Goal: Information Seeking & Learning: Learn about a topic

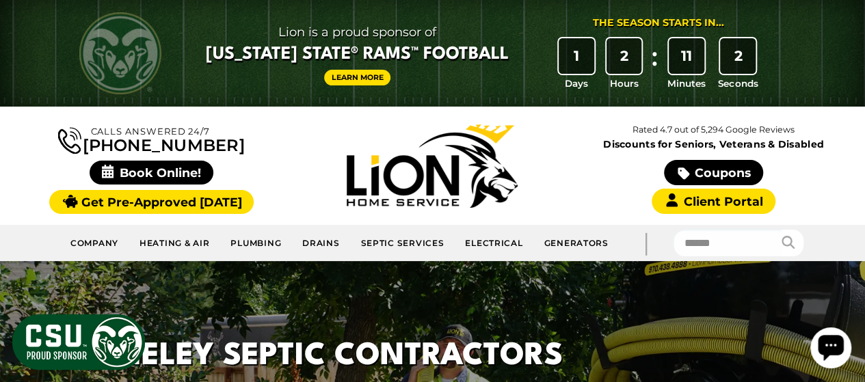
click at [338, 3] on div "Lion is a proud sponsor of [US_STATE] State® Rams™ Football Learn More The Seas…" at bounding box center [433, 53] width 752 height 107
click at [339, 100] on div "Lion is a proud sponsor of [US_STATE] State® Rams™ Football Learn More The Seas…" at bounding box center [433, 53] width 752 height 107
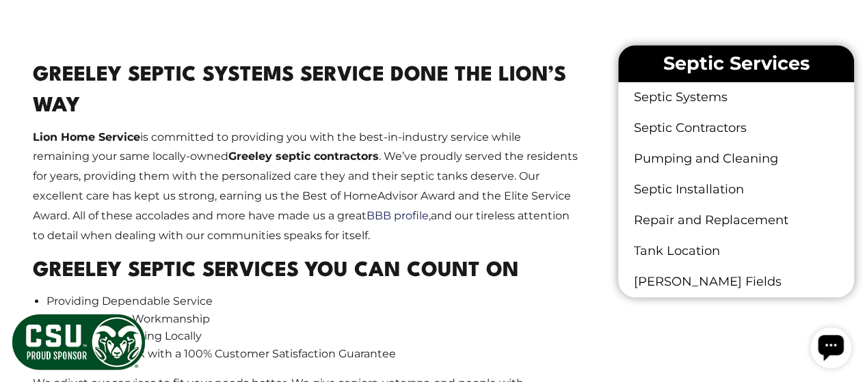
scroll to position [668, 0]
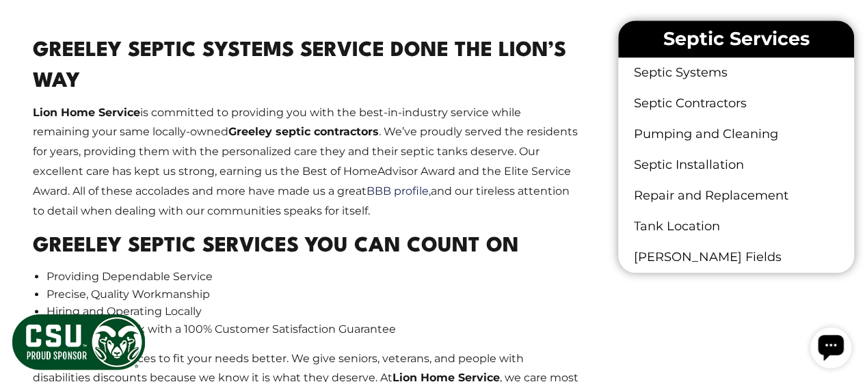
click at [231, 131] on strong "Greeley septic contractors" at bounding box center [303, 131] width 150 height 13
click at [369, 133] on strong "Greeley septic contractors" at bounding box center [303, 131] width 150 height 13
click at [369, 132] on strong "Greeley septic contractors" at bounding box center [303, 131] width 150 height 13
drag, startPoint x: 381, startPoint y: 131, endPoint x: 243, endPoint y: 132, distance: 138.7
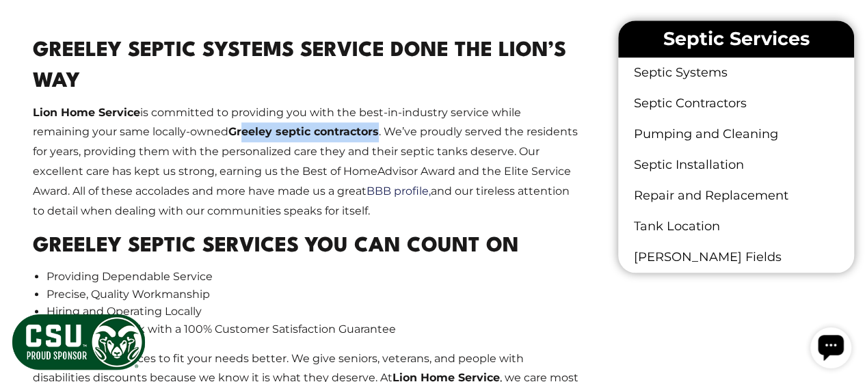
click at [243, 132] on strong "Greeley septic contractors" at bounding box center [303, 131] width 150 height 13
click at [235, 130] on strong "Greeley septic contractors" at bounding box center [303, 131] width 150 height 13
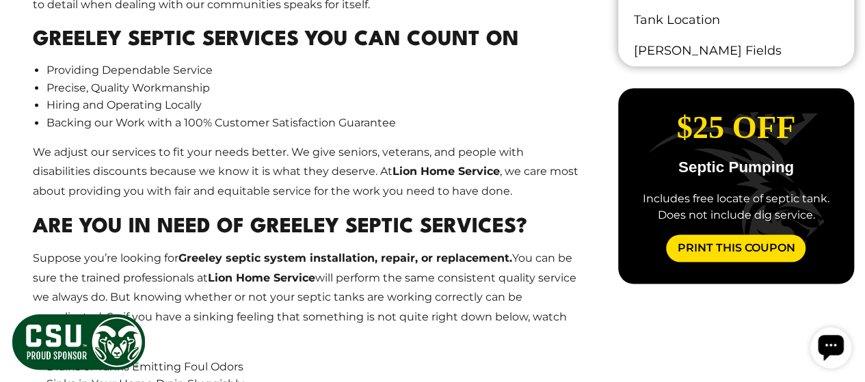
scroll to position [878, 0]
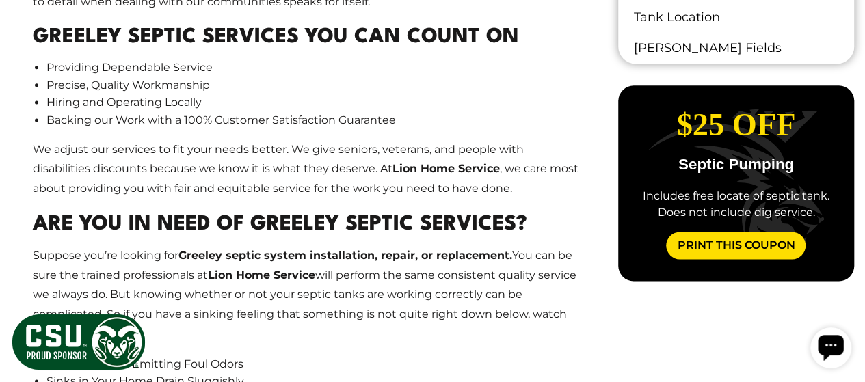
click at [136, 36] on h2 "Greeley Septic Services You Can Count On" at bounding box center [306, 38] width 546 height 31
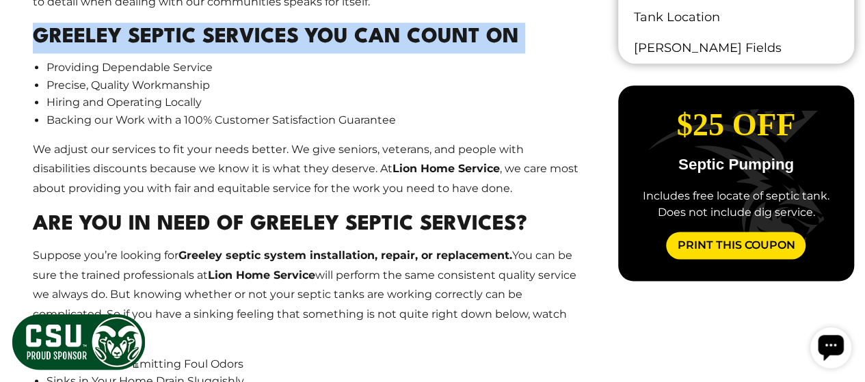
click at [136, 36] on h2 "Greeley Septic Services You Can Count On" at bounding box center [306, 38] width 546 height 31
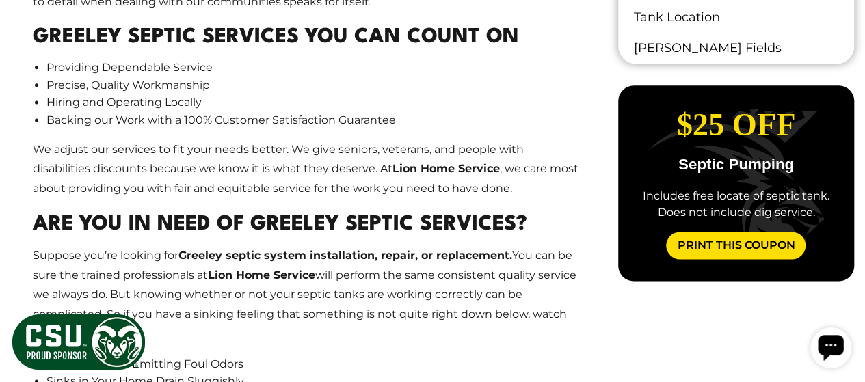
click at [199, 120] on li "Backing our Work with a 100% Customer Satisfaction Guarantee" at bounding box center [312, 120] width 532 height 18
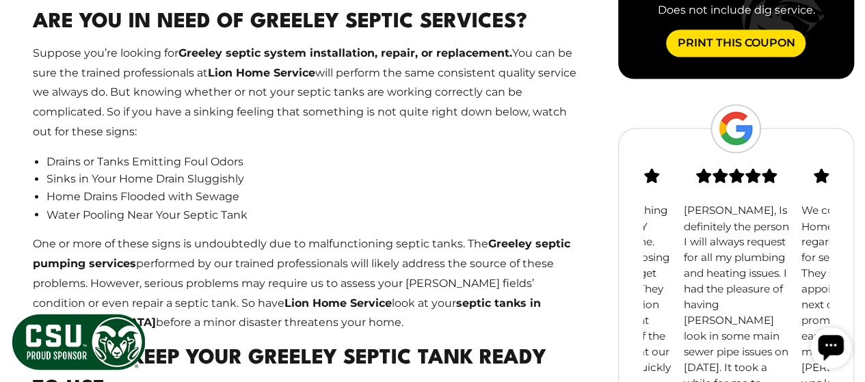
scroll to position [1083, 0]
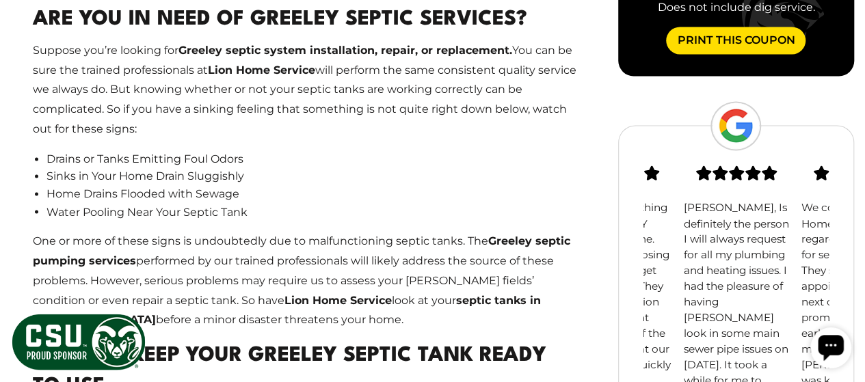
click at [243, 48] on strong "Greeley septic system installation, repair, or replacement." at bounding box center [345, 50] width 334 height 13
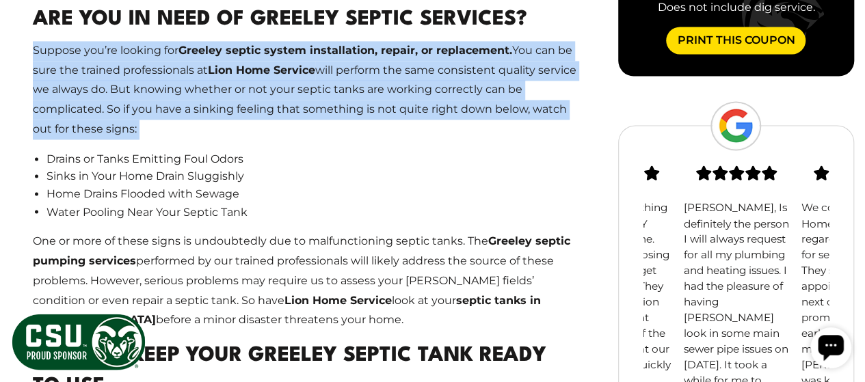
click at [243, 48] on strong "Greeley septic system installation, repair, or replacement." at bounding box center [345, 50] width 334 height 13
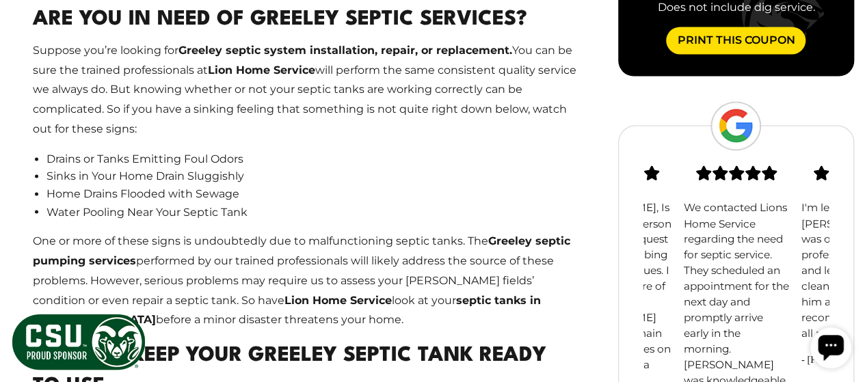
click at [315, 68] on strong "Lion Home Service" at bounding box center [261, 70] width 107 height 13
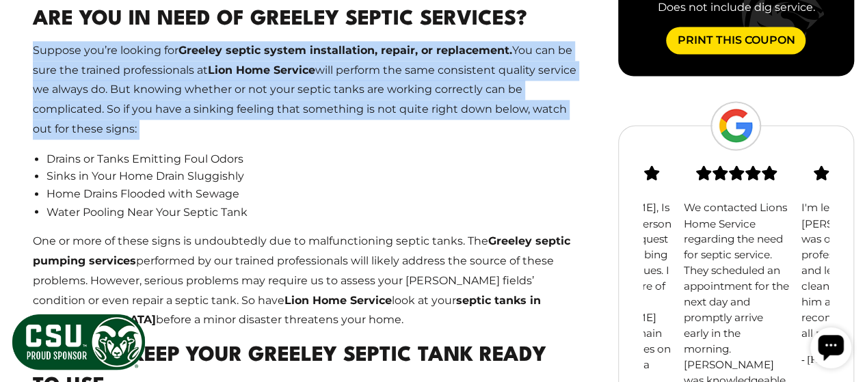
click at [315, 68] on strong "Lion Home Service" at bounding box center [261, 70] width 107 height 13
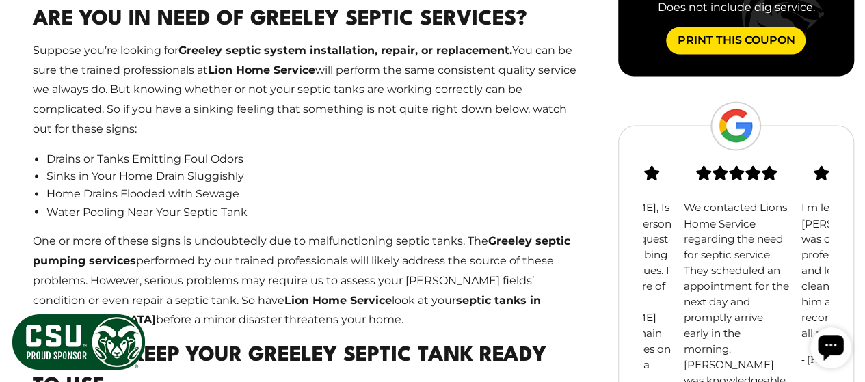
click at [299, 204] on li "Water Pooling Near Your Septic Tank" at bounding box center [312, 212] width 532 height 18
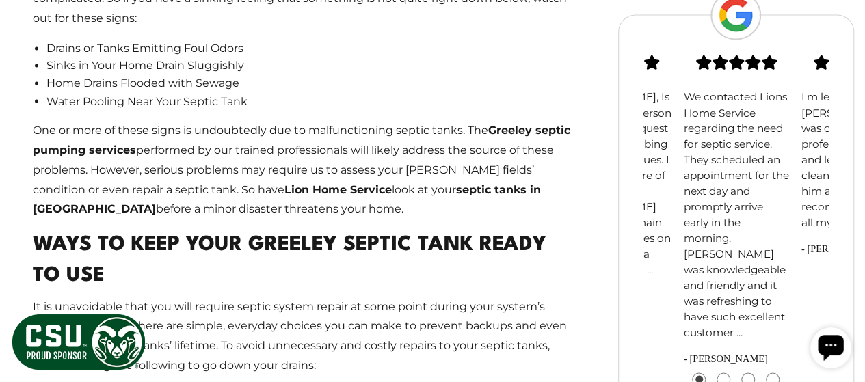
click at [284, 183] on strong "Lion Home Service" at bounding box center [337, 188] width 107 height 13
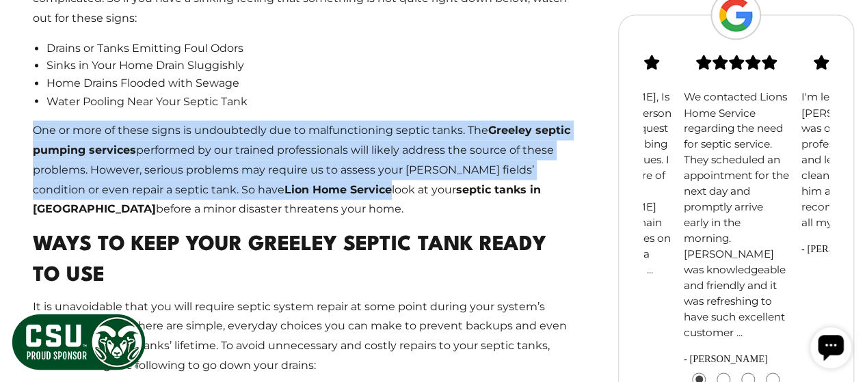
drag, startPoint x: 270, startPoint y: 183, endPoint x: 248, endPoint y: 96, distance: 90.2
click at [248, 96] on main "Greeley Septic Systems Service Done The Lion’s Way Lion Home Service is committ…" at bounding box center [306, 214] width 590 height 1450
click at [248, 96] on li "Water Pooling Near Your Septic Tank" at bounding box center [312, 101] width 532 height 18
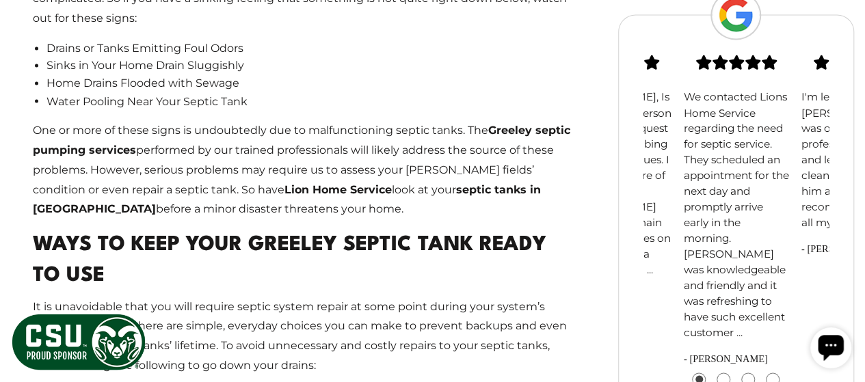
drag, startPoint x: 248, startPoint y: 96, endPoint x: 206, endPoint y: 130, distance: 54.4
click at [206, 130] on p "One or more of these signs is undoubtedly due to malfunctioning septic tanks. T…" at bounding box center [306, 169] width 546 height 98
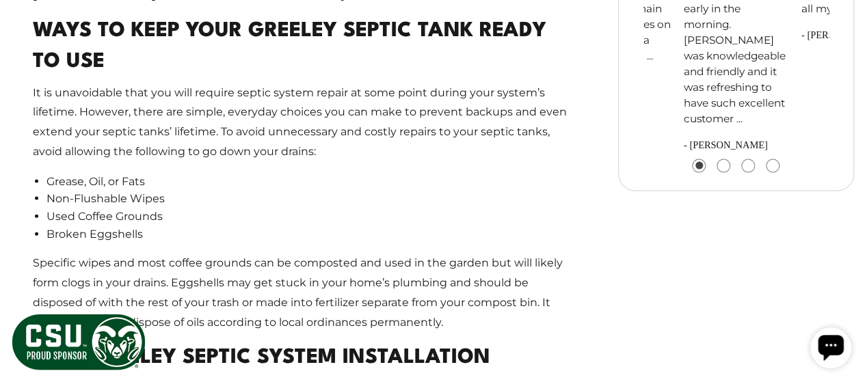
scroll to position [1406, 0]
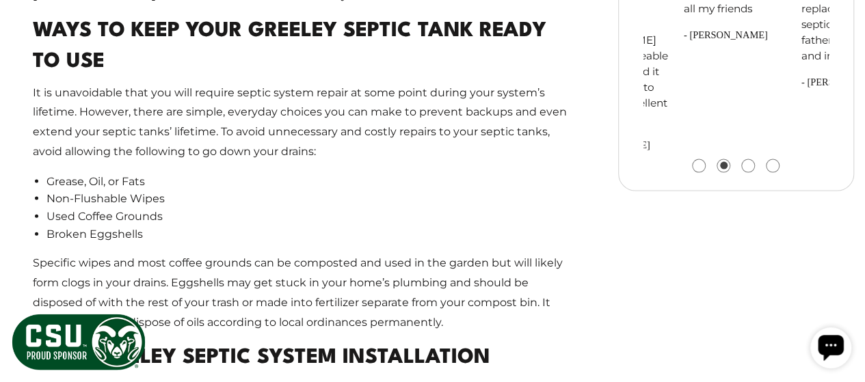
click at [0, 150] on div "Greeley Septic Systems Service Done The Lion’s Way Lion Home Service is committ…" at bounding box center [432, 0] width 865 height 1471
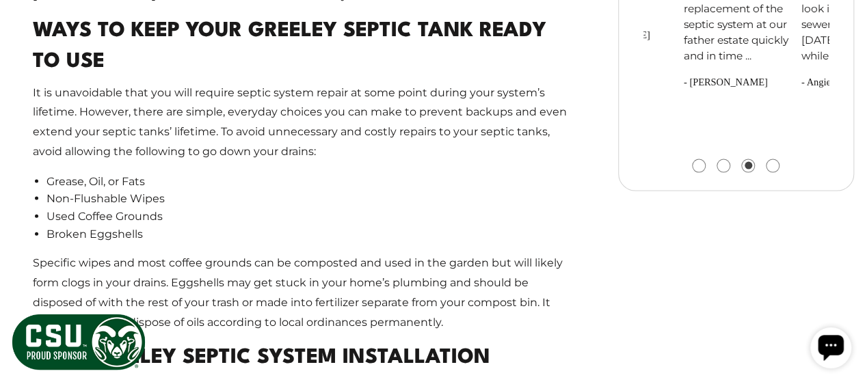
drag, startPoint x: 287, startPoint y: 147, endPoint x: 161, endPoint y: 172, distance: 128.8
click at [161, 173] on li "Grease, Oil, or Fats" at bounding box center [312, 182] width 532 height 18
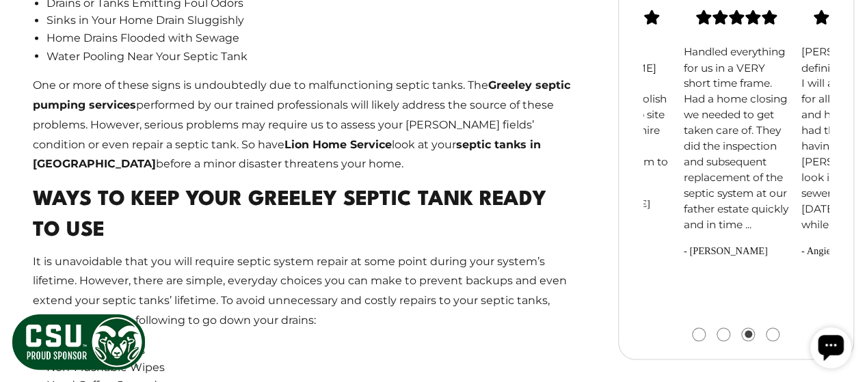
scroll to position [1237, 0]
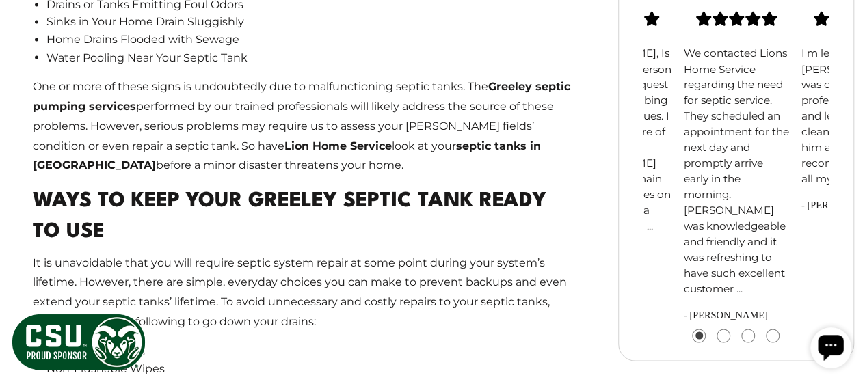
click at [284, 150] on strong "Lion Home Service" at bounding box center [337, 145] width 107 height 13
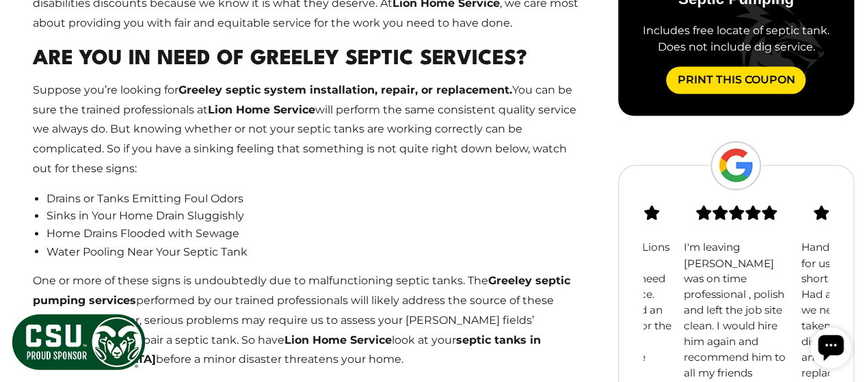
scroll to position [1042, 0]
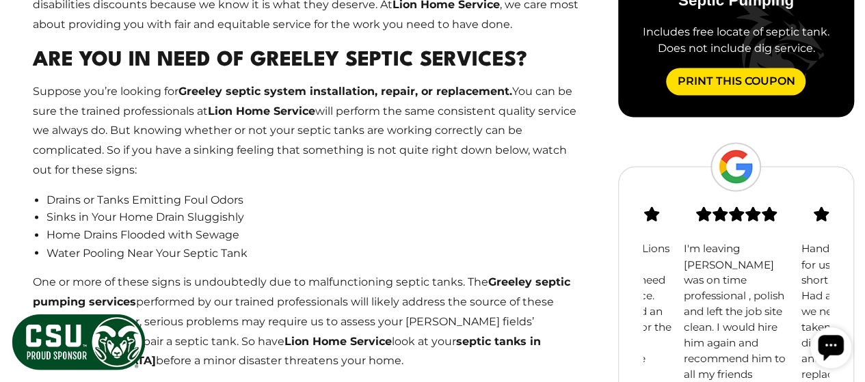
click at [381, 133] on p "Suppose you’re looking for Greeley septic system installation, repair, or repla…" at bounding box center [306, 131] width 546 height 98
drag, startPoint x: 318, startPoint y: 107, endPoint x: 256, endPoint y: 116, distance: 62.8
click at [256, 116] on p "Suppose you’re looking for Greeley septic system installation, repair, or repla…" at bounding box center [306, 131] width 546 height 98
click at [256, 116] on strong "Lion Home Service" at bounding box center [261, 111] width 107 height 13
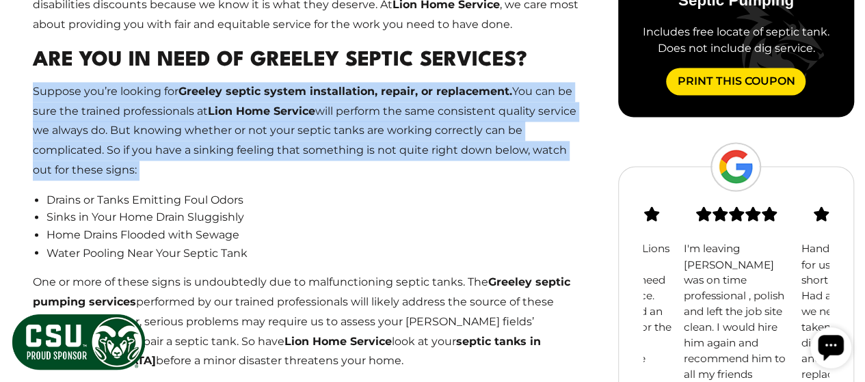
click at [256, 116] on strong "Lion Home Service" at bounding box center [261, 111] width 107 height 13
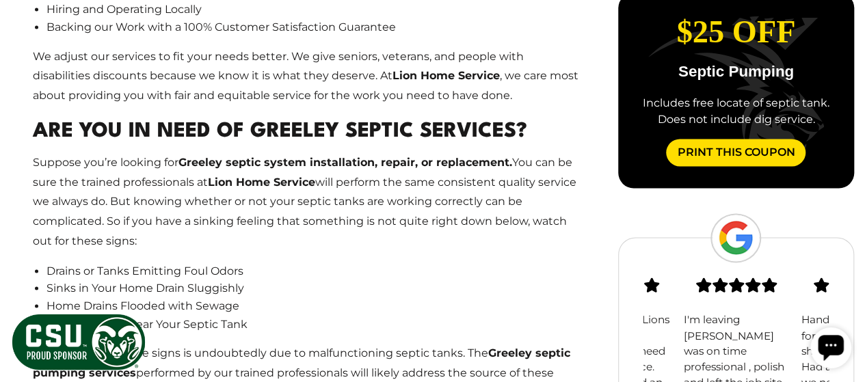
click at [256, 117] on h2 "Are You In Need of Greeley Septic Services?" at bounding box center [306, 132] width 546 height 31
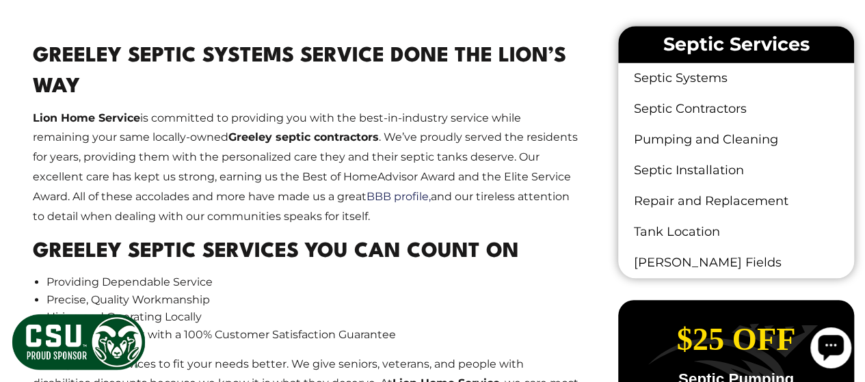
scroll to position [660, 0]
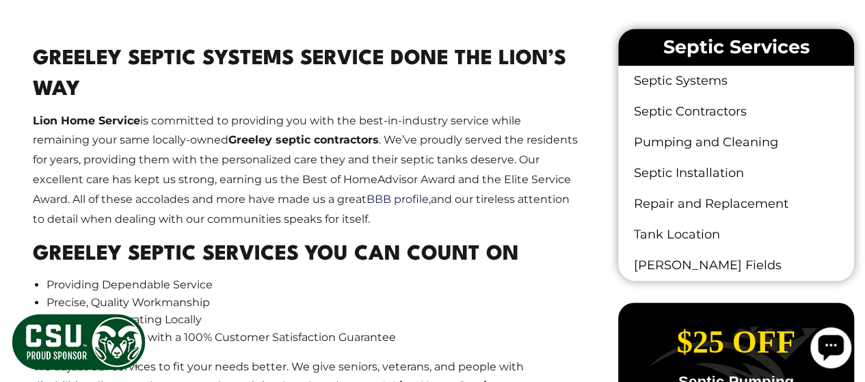
click at [256, 116] on p "Lion Home Service is committed to providing you with the best-in-industry servi…" at bounding box center [306, 170] width 546 height 118
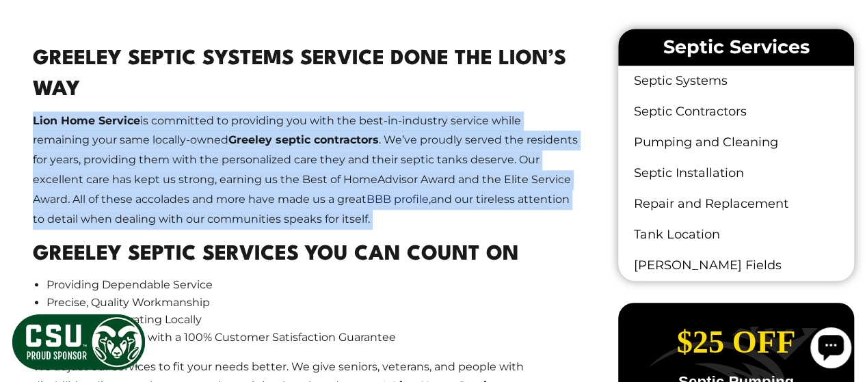
drag, startPoint x: 256, startPoint y: 116, endPoint x: 249, endPoint y: 161, distance: 45.7
click at [249, 161] on p "Lion Home Service is committed to providing you with the best-in-industry servi…" at bounding box center [306, 170] width 546 height 118
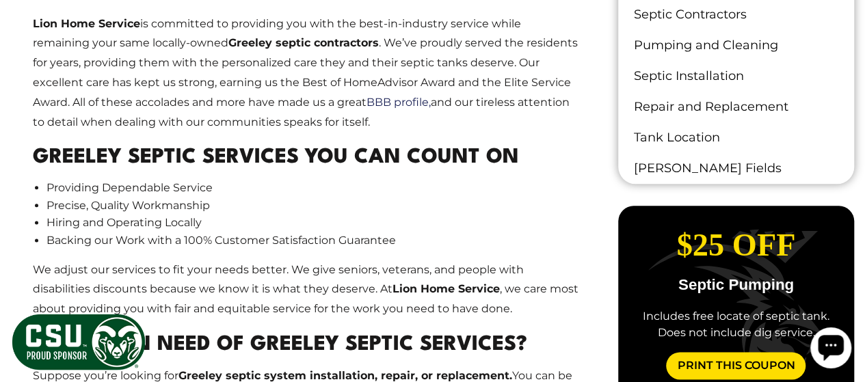
scroll to position [759, 0]
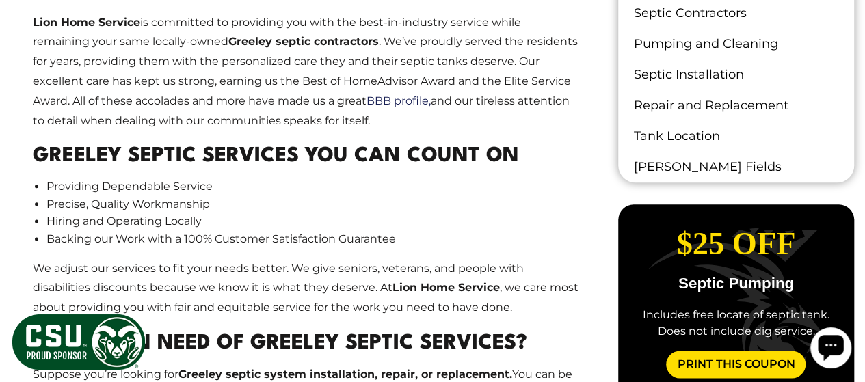
click at [249, 161] on h2 "Greeley Septic Services You Can Count On" at bounding box center [306, 156] width 546 height 31
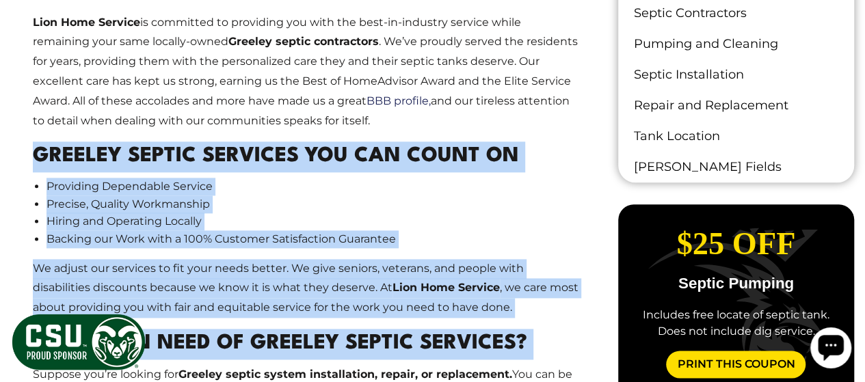
drag, startPoint x: 249, startPoint y: 161, endPoint x: 271, endPoint y: 323, distance: 163.4
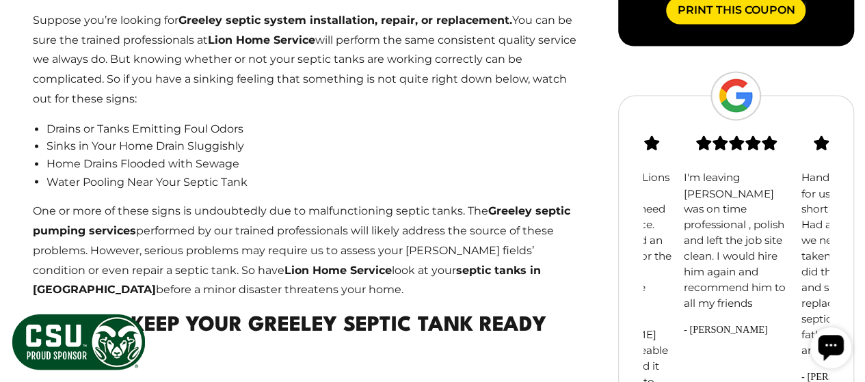
scroll to position [1447, 0]
